Goal: Transaction & Acquisition: Purchase product/service

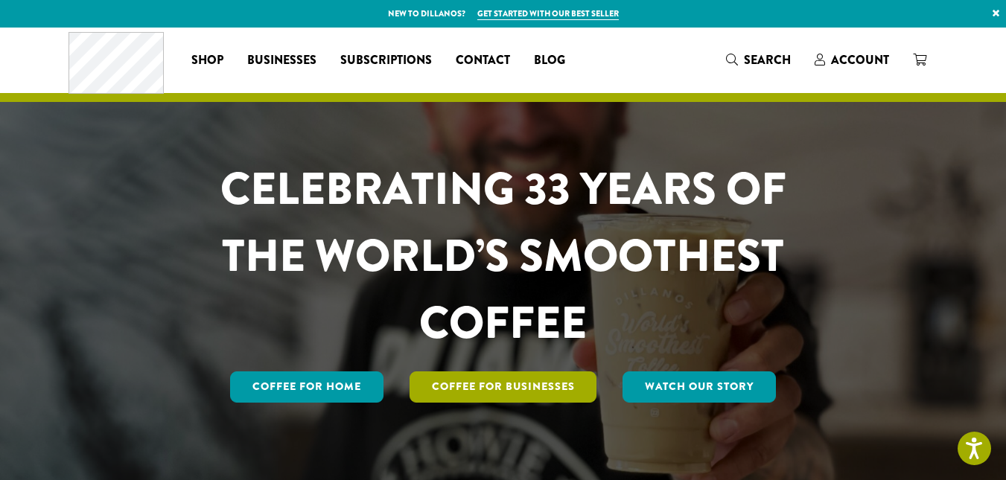
scroll to position [107, 0]
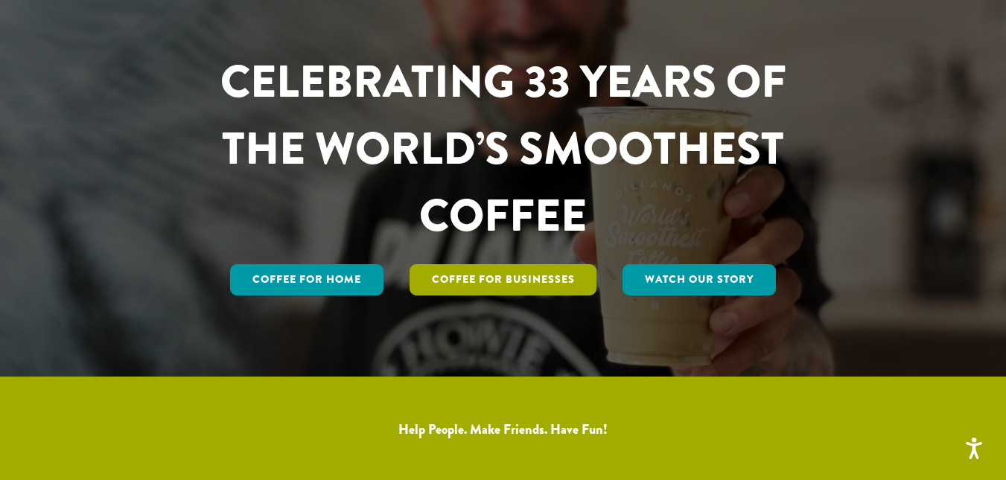
click at [483, 281] on link "Coffee For Businesses" at bounding box center [504, 279] width 188 height 31
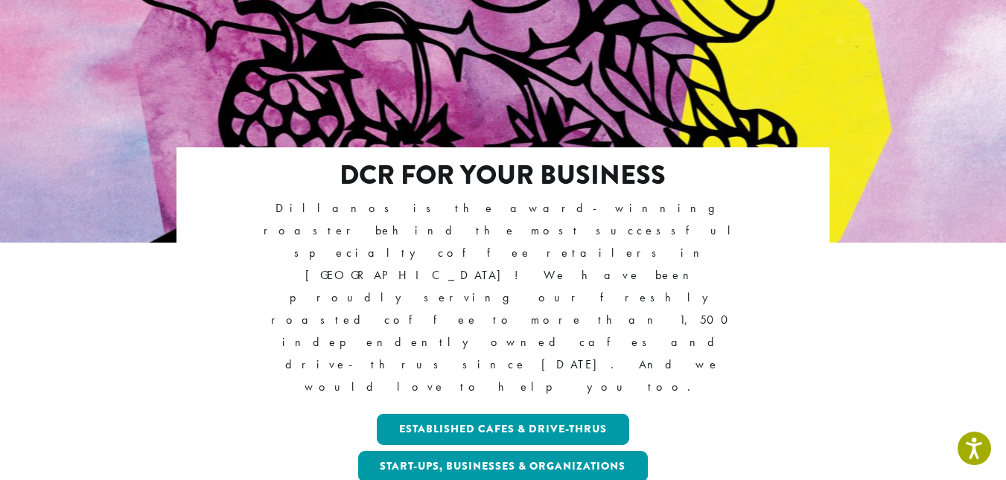
scroll to position [188, 0]
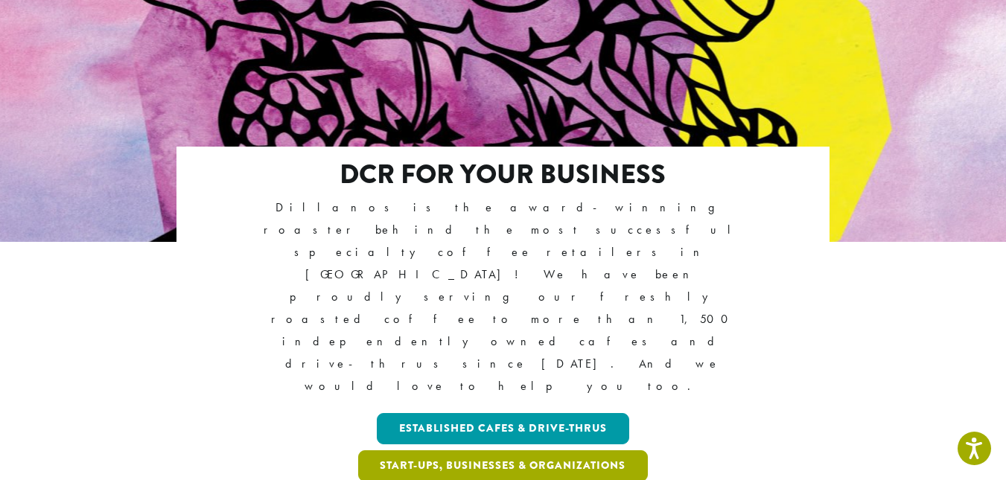
click at [506, 451] on link "Start-ups, Businesses & Organizations" at bounding box center [503, 466] width 290 height 31
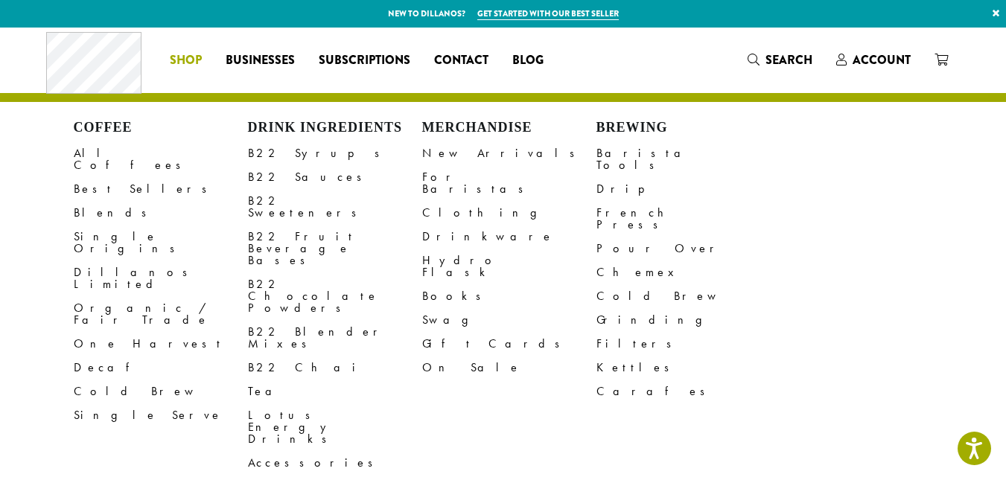
click at [181, 52] on li "Coffee All Coffees Best Sellers Blends Single Origins Dillanos Limited Organic …" at bounding box center [186, 60] width 56 height 24
click at [110, 162] on link "All Coffees" at bounding box center [161, 159] width 174 height 36
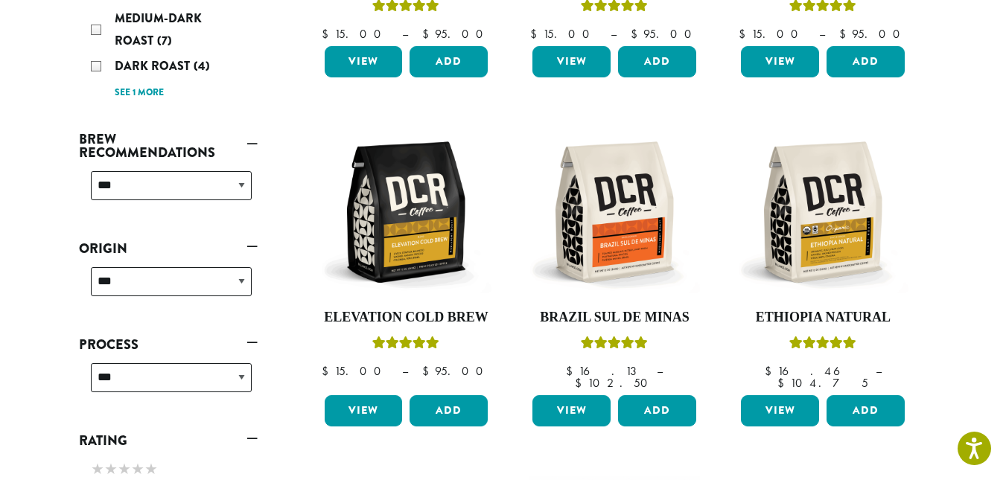
scroll to position [471, 0]
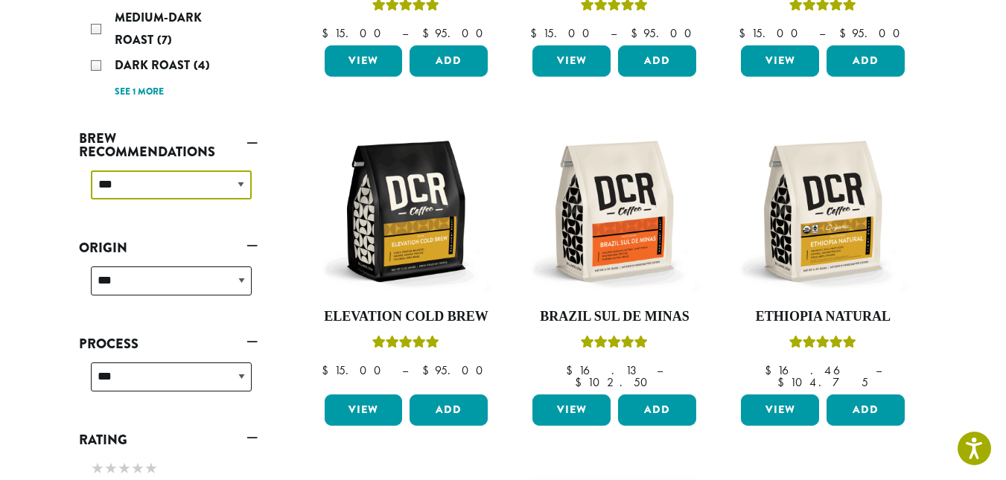
click at [206, 185] on select "**********" at bounding box center [171, 185] width 161 height 29
select select "********"
click at [91, 171] on select "**********" at bounding box center [171, 185] width 161 height 29
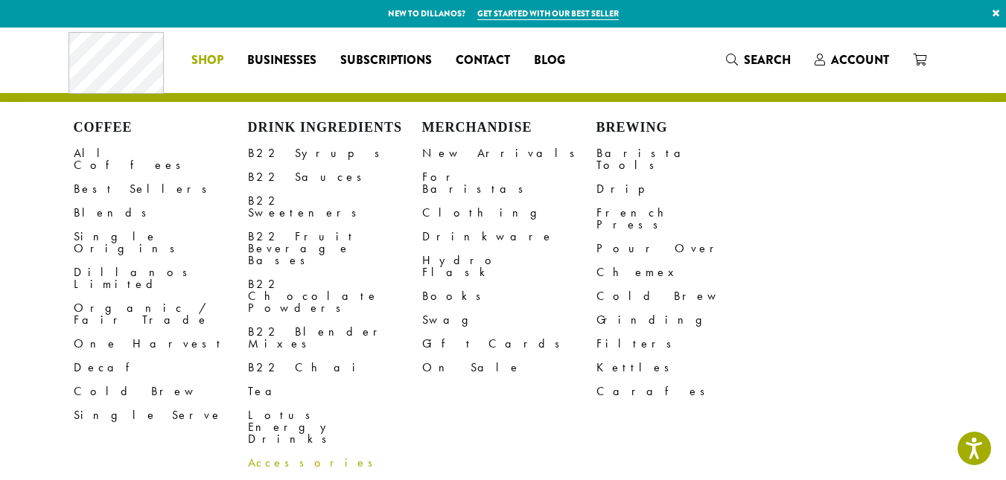
click at [293, 451] on link "Accessories" at bounding box center [335, 463] width 174 height 24
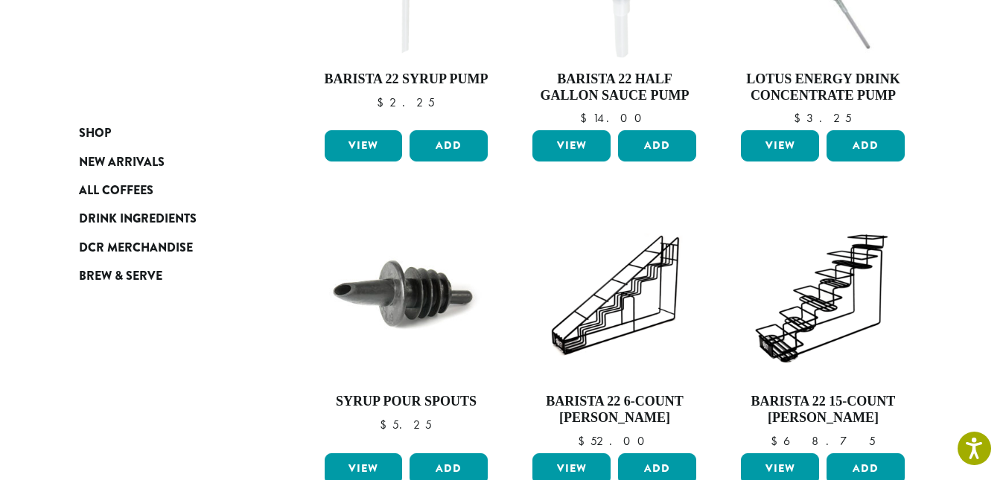
scroll to position [372, 0]
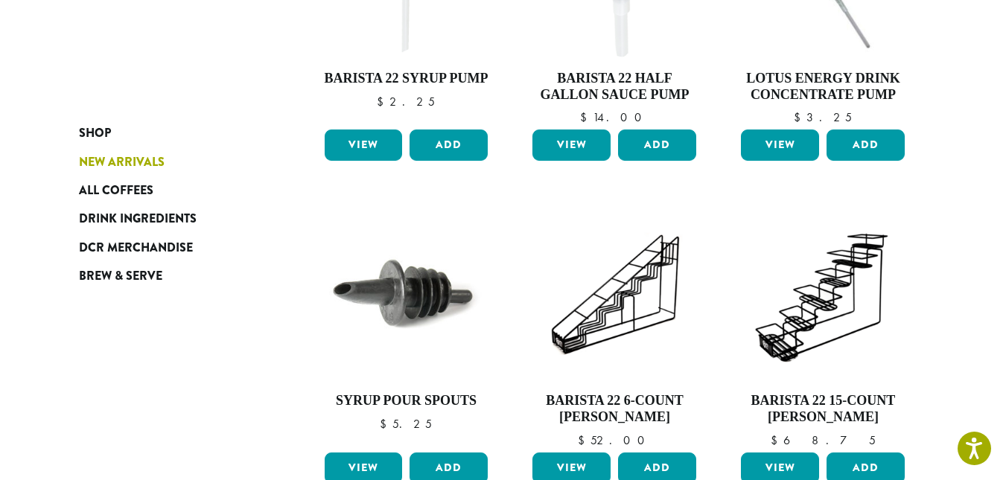
click at [127, 168] on span "New Arrivals" at bounding box center [122, 162] width 86 height 19
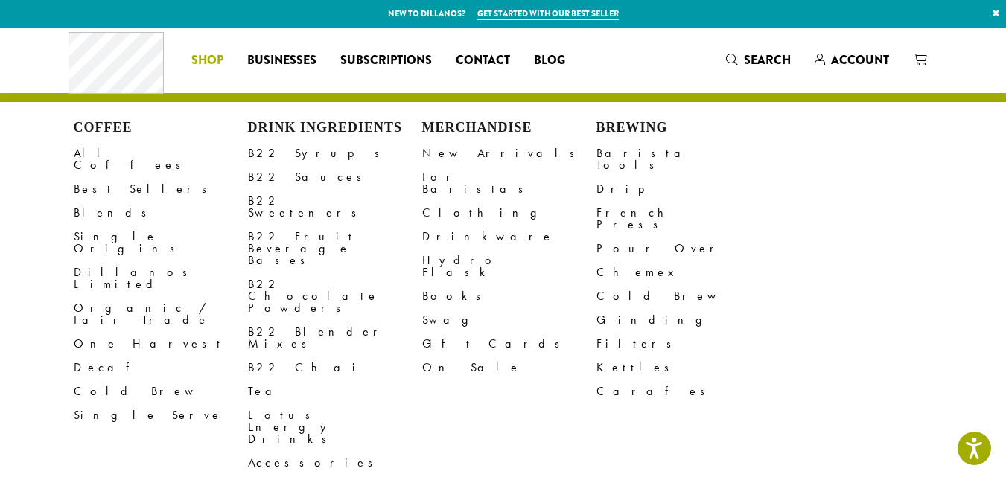
click at [208, 57] on span "Shop" at bounding box center [207, 60] width 32 height 19
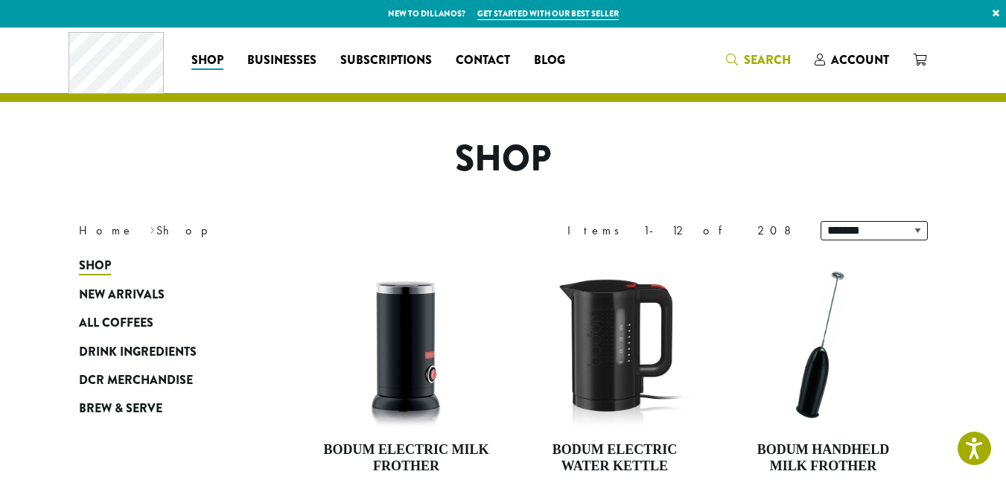
click at [747, 61] on div "Coffee All Coffees Best Sellers Blends Single Origins Dillanos Limited Organic …" at bounding box center [504, 60] width 870 height 62
click at [747, 61] on span "Search" at bounding box center [767, 59] width 47 height 17
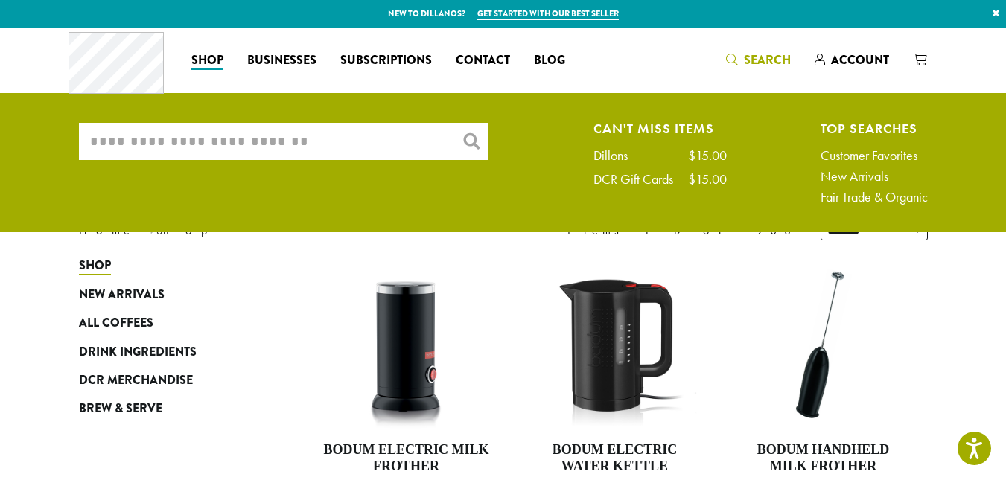
click at [325, 136] on input "What are you searching for?" at bounding box center [284, 141] width 410 height 37
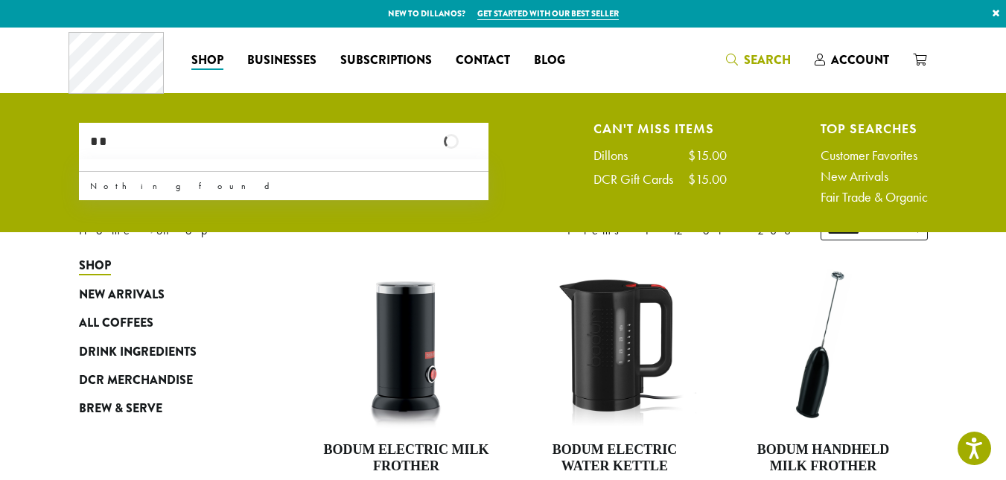
type input "*"
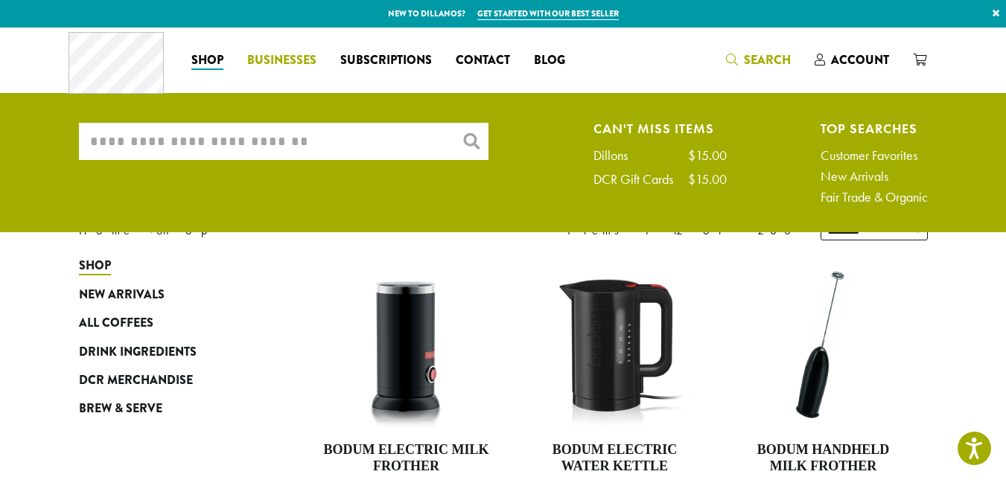
click at [270, 60] on span "Businesses" at bounding box center [281, 60] width 69 height 19
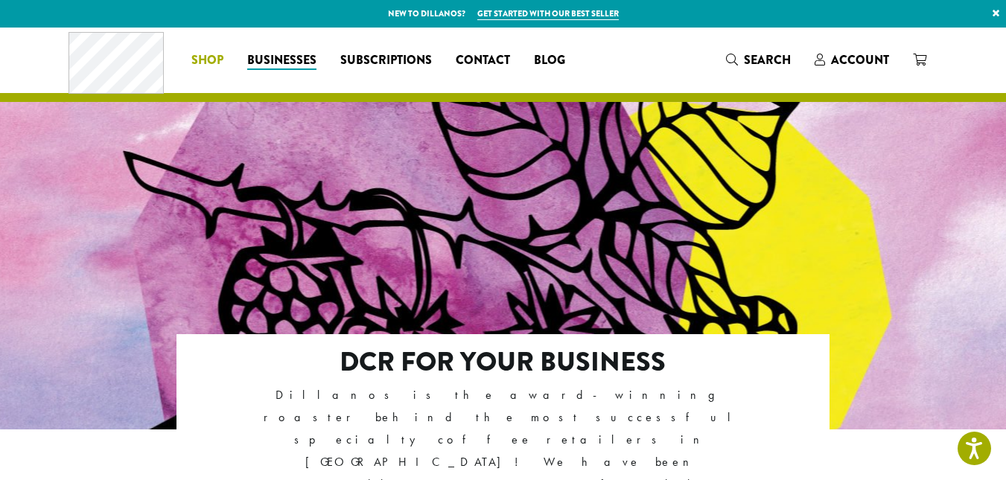
click at [214, 61] on span "Shop" at bounding box center [207, 60] width 32 height 19
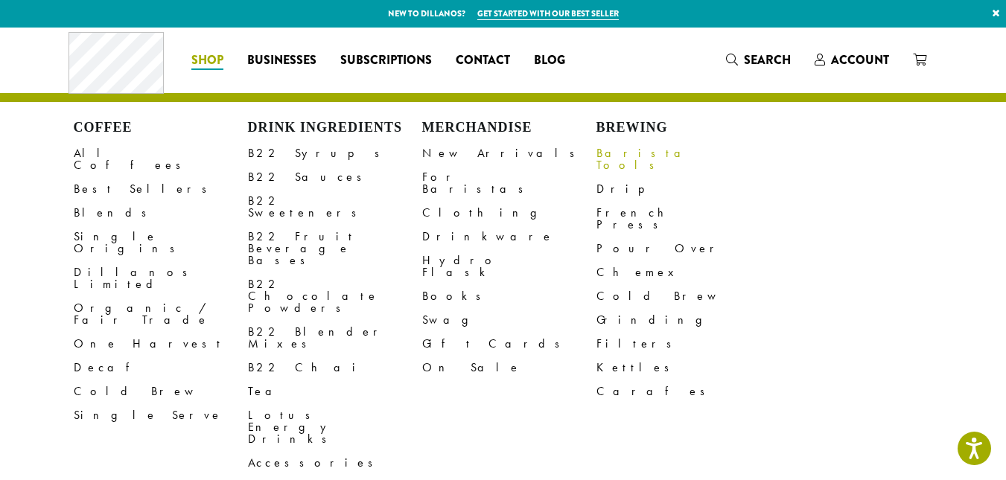
click at [621, 147] on link "Barista Tools" at bounding box center [683, 159] width 174 height 36
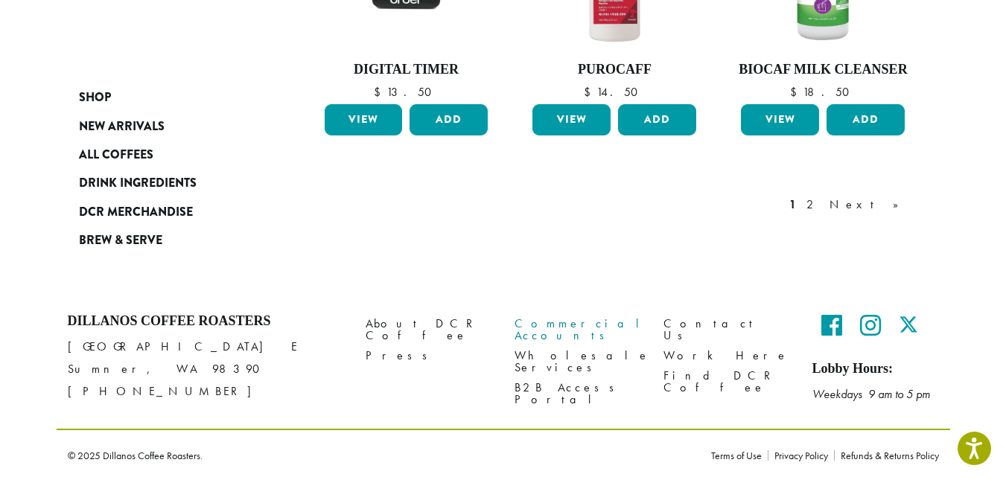
scroll to position [1381, 0]
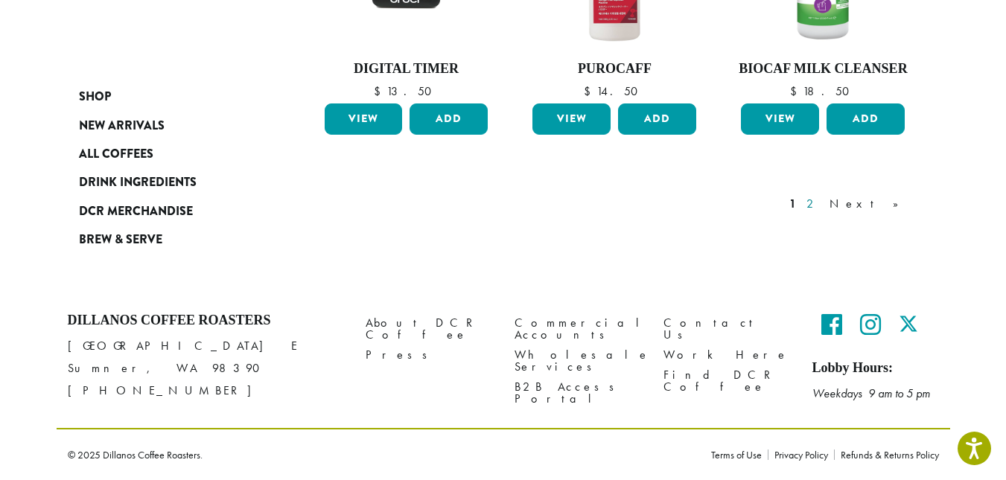
click at [822, 205] on link "2" at bounding box center [812, 204] width 19 height 18
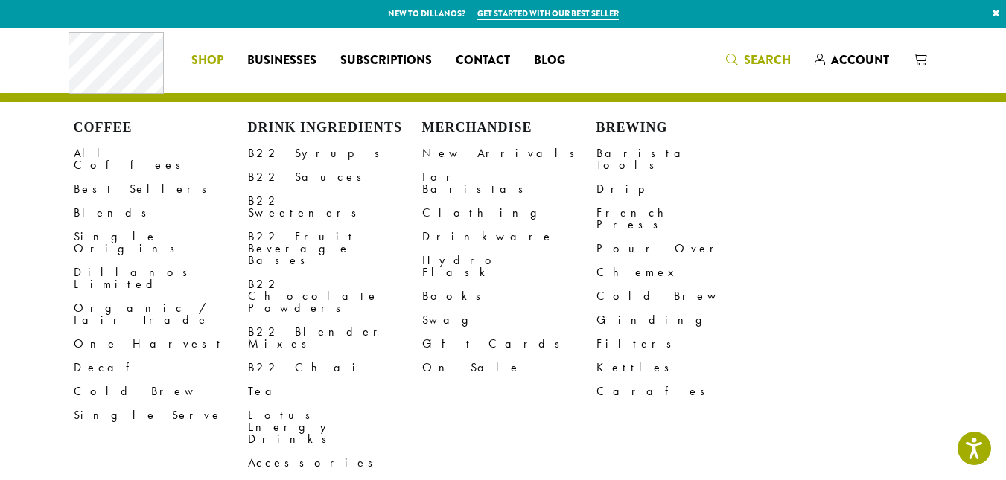
click at [752, 53] on span "Search" at bounding box center [767, 59] width 47 height 17
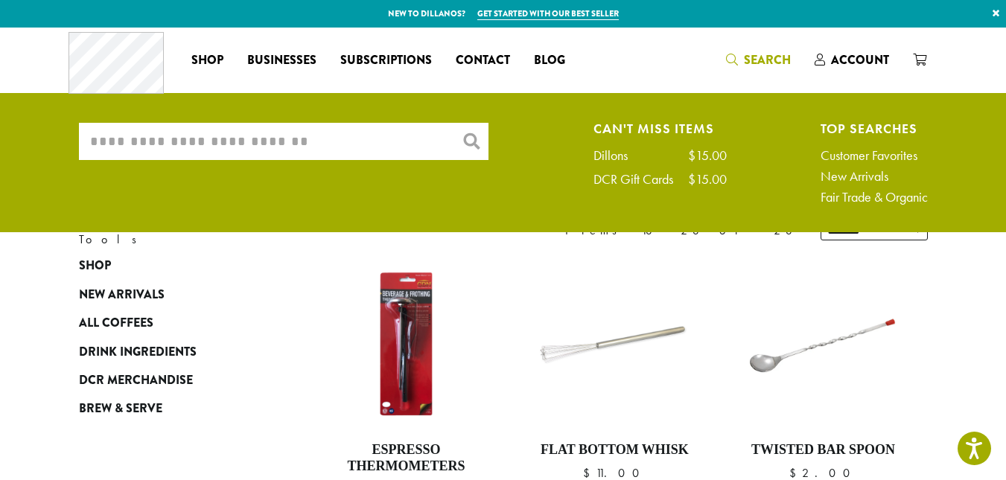
click at [258, 142] on input "What are you searching for?" at bounding box center [284, 141] width 410 height 37
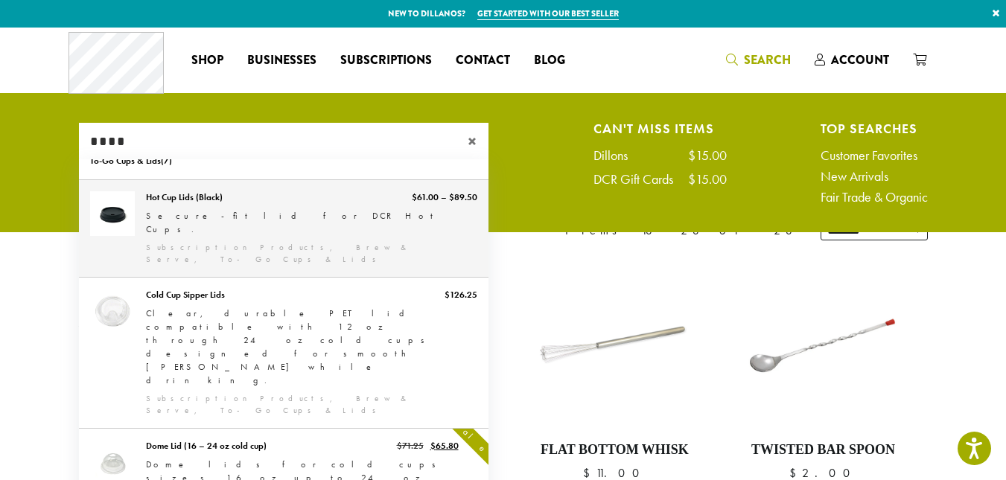
scroll to position [11, 0]
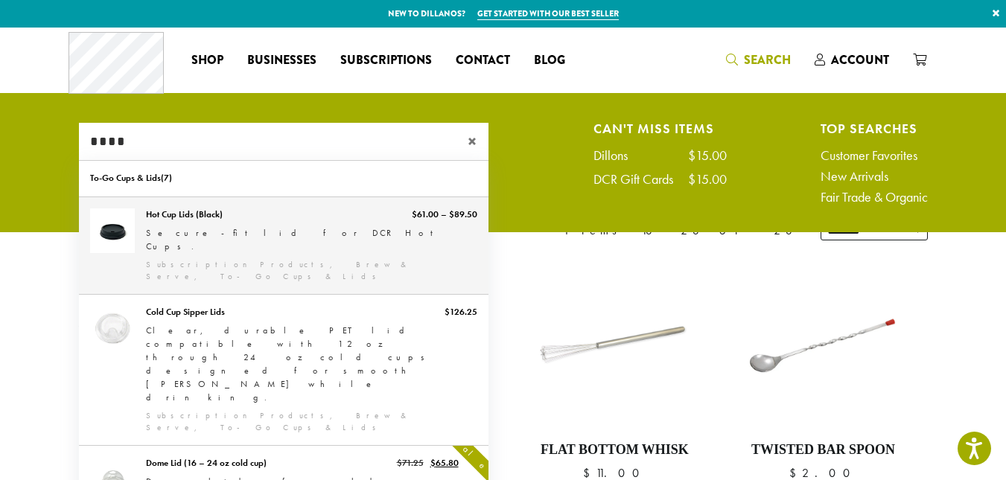
type input "****"
click at [253, 247] on link "Hot Cup Lids (Black)" at bounding box center [284, 245] width 410 height 97
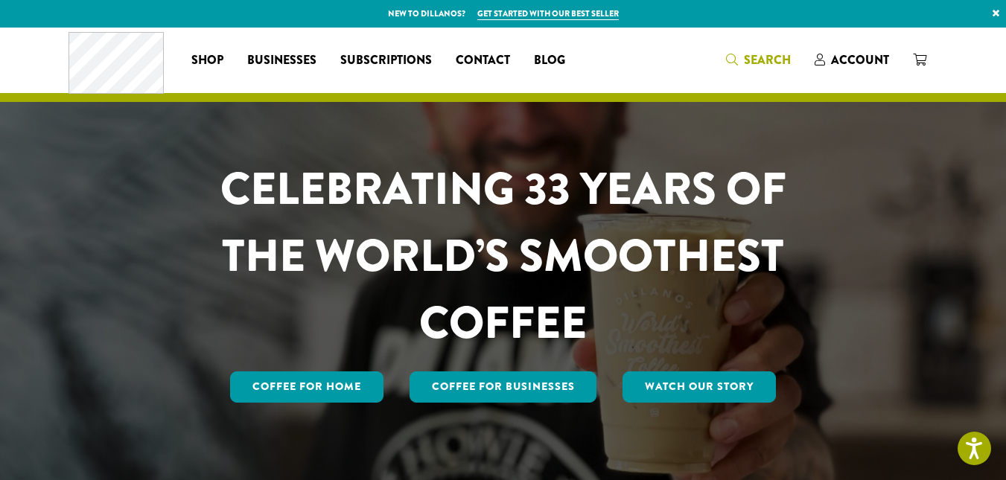
click at [777, 50] on link "Search" at bounding box center [758, 60] width 89 height 25
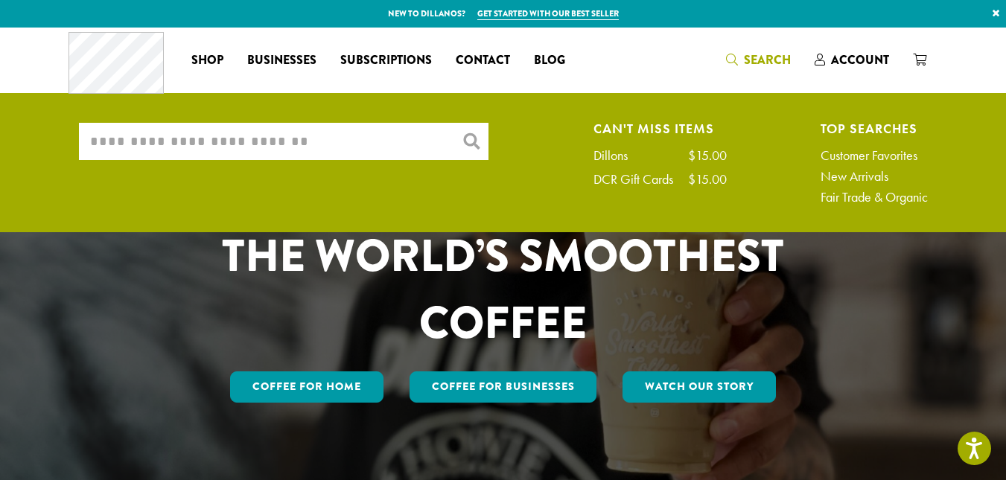
click at [344, 144] on input "What are you searching for?" at bounding box center [284, 141] width 410 height 37
click at [467, 142] on input "****" at bounding box center [284, 141] width 410 height 37
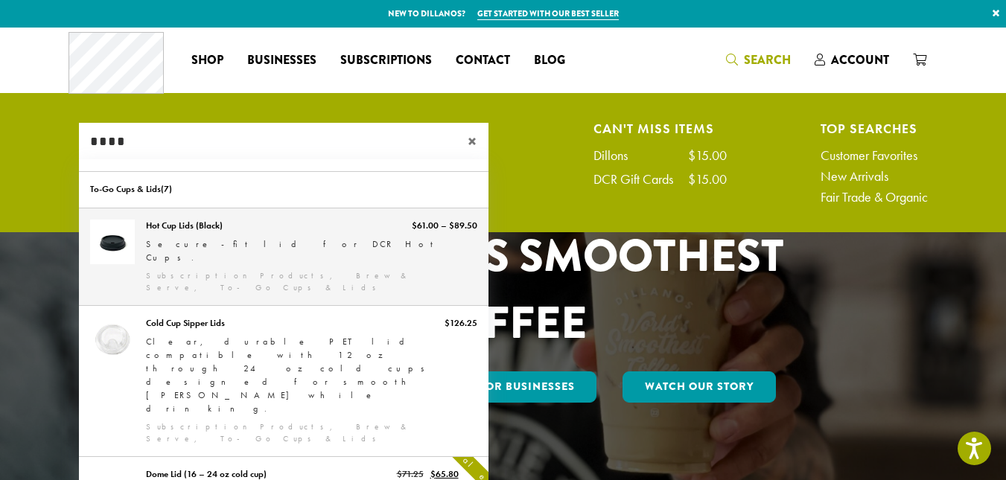
type input "****"
click at [208, 260] on link "Hot Cup Lids (Black)" at bounding box center [284, 256] width 410 height 97
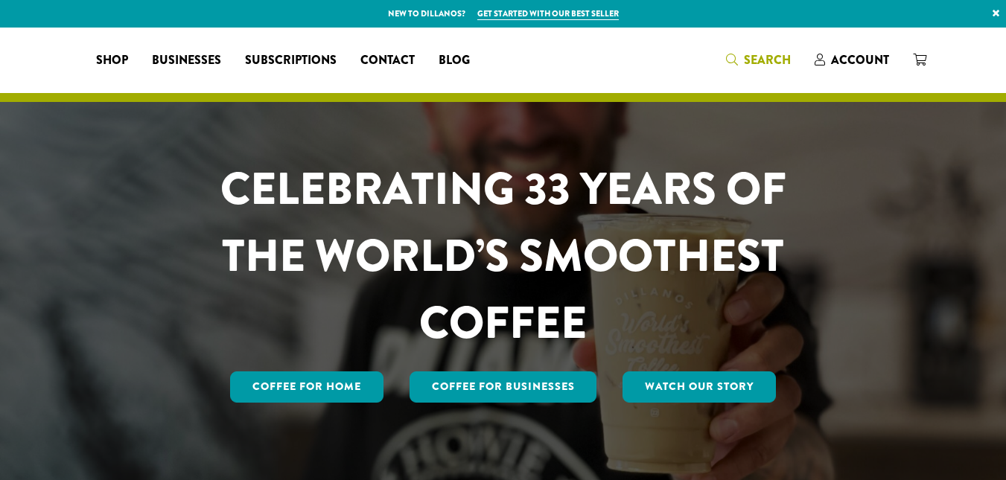
click at [763, 60] on span "Search" at bounding box center [767, 59] width 47 height 17
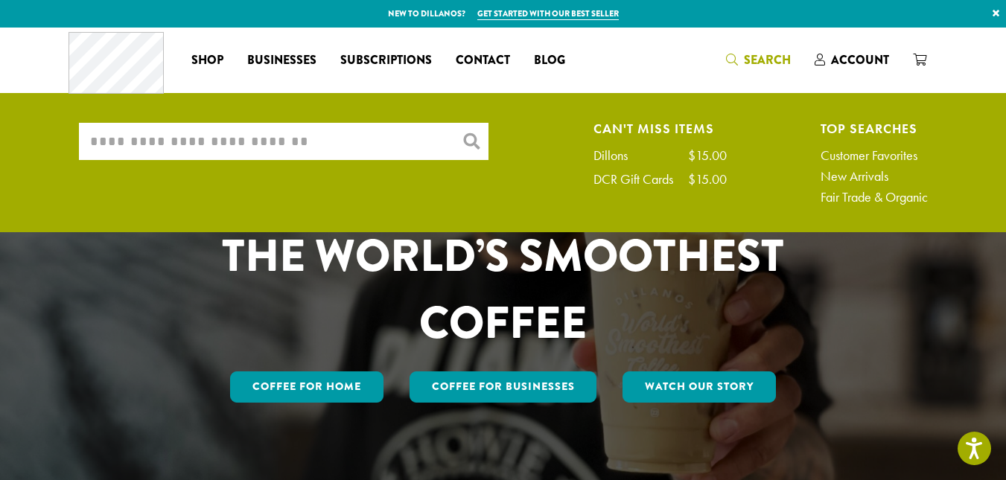
click at [293, 150] on input "What are you searching for?" at bounding box center [284, 141] width 410 height 37
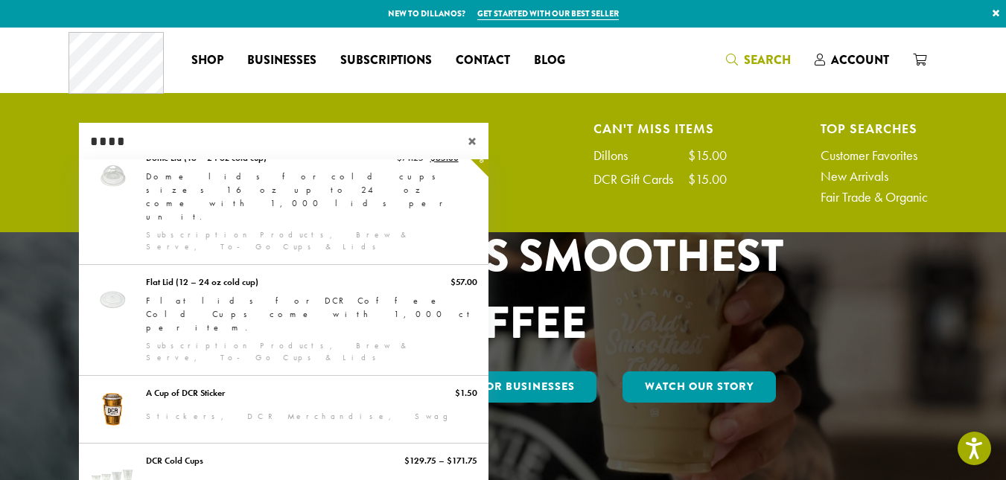
scroll to position [278, 0]
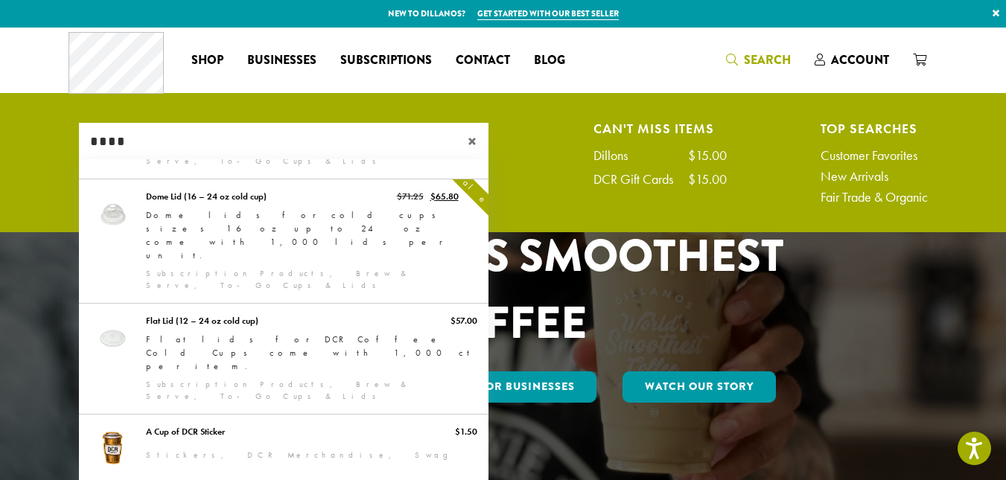
type input "****"
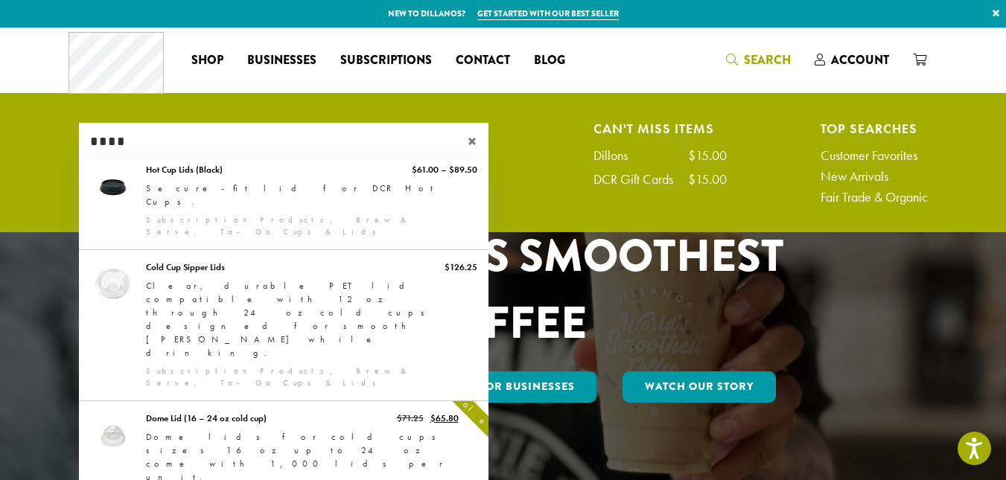
scroll to position [0, 0]
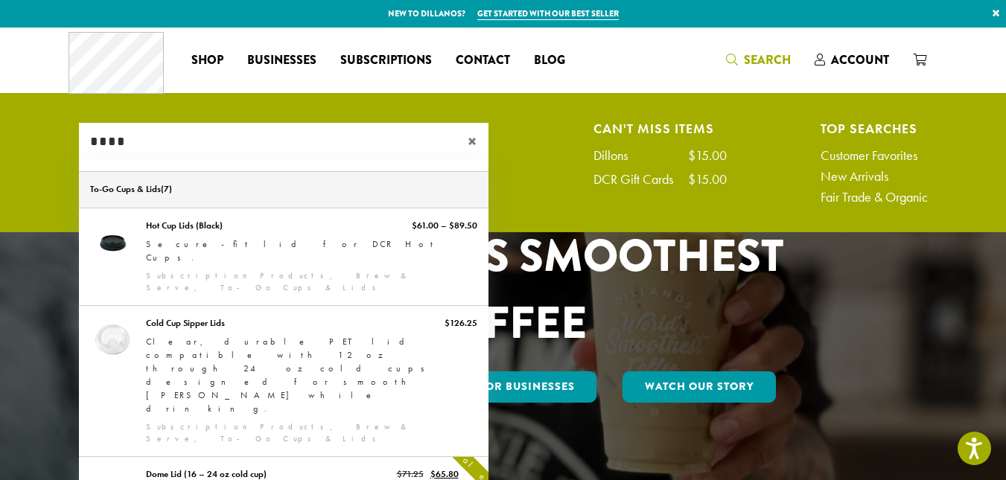
click at [128, 191] on link "To-Go Cups & Lids" at bounding box center [284, 190] width 410 height 36
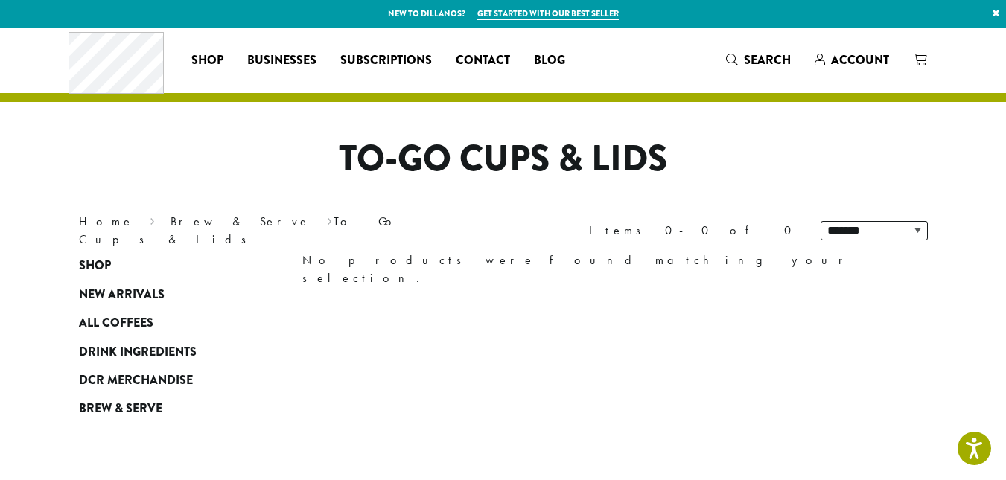
click at [219, 232] on nav "Home › Brew & Serve › To-Go Cups & Lids" at bounding box center [280, 231] width 402 height 36
